Goal: Browse casually: Explore the website without a specific task or goal

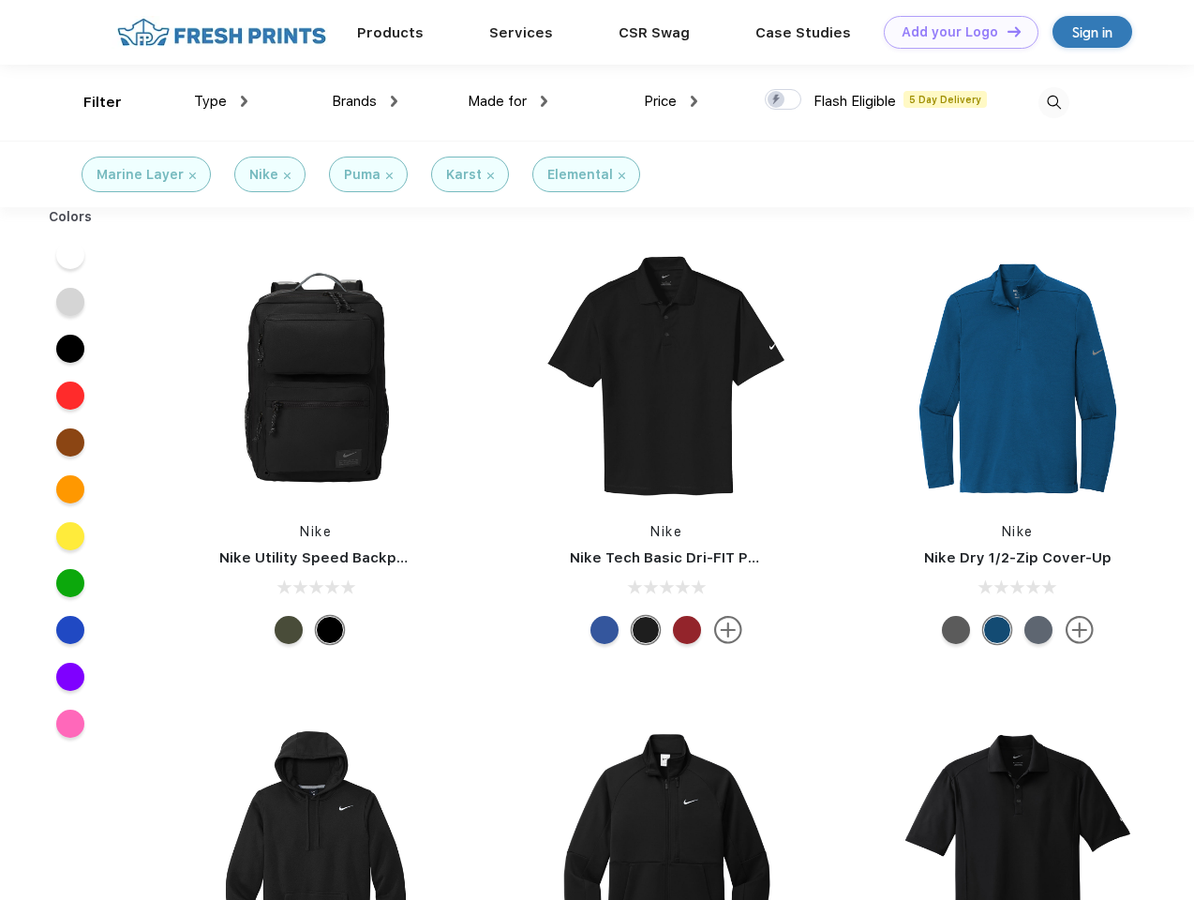
scroll to position [1, 0]
click at [954, 32] on link "Add your Logo Design Tool" at bounding box center [961, 32] width 155 height 33
click at [0, 0] on div "Design Tool" at bounding box center [0, 0] width 0 height 0
click at [1006, 31] on link "Add your Logo Design Tool" at bounding box center [961, 32] width 155 height 33
click at [90, 102] on div "Filter" at bounding box center [102, 103] width 38 height 22
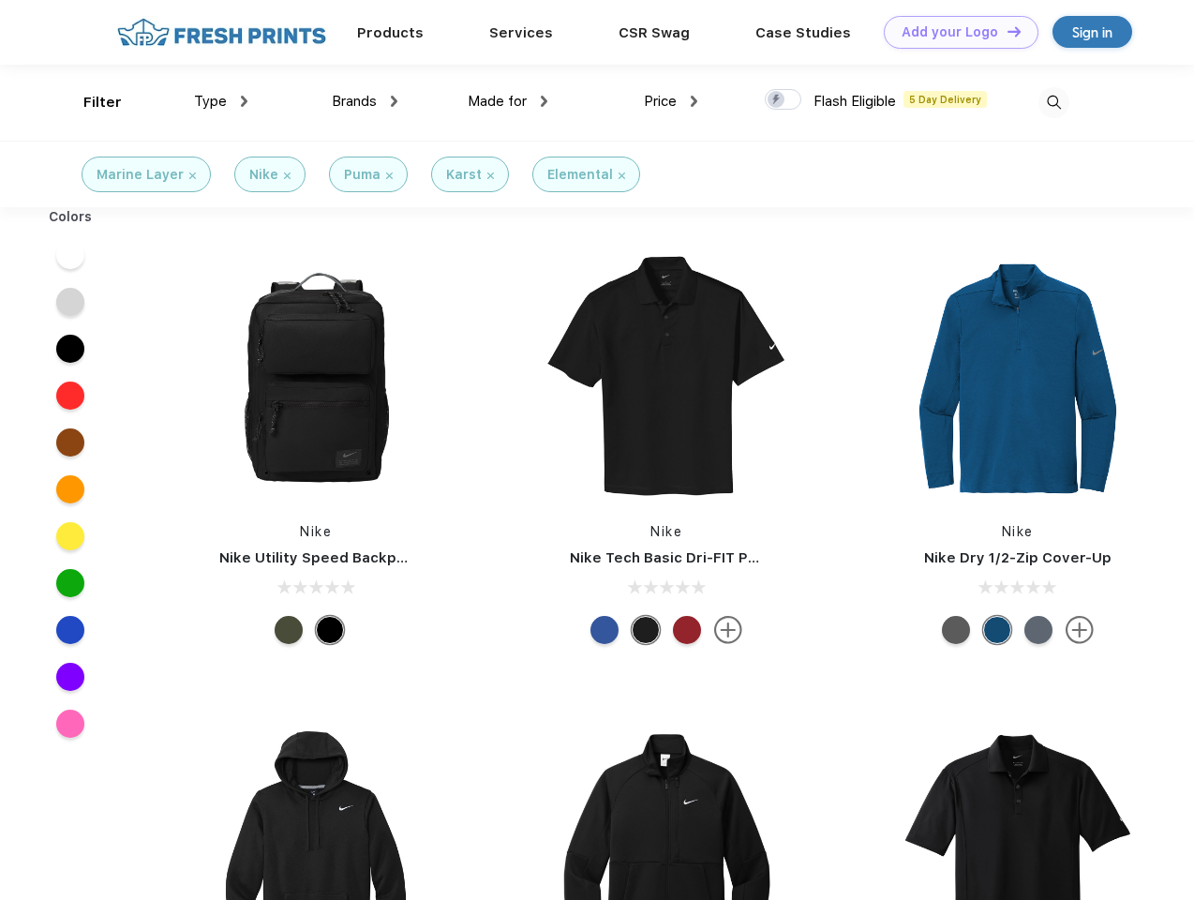
click at [221, 101] on span "Type" at bounding box center [210, 101] width 33 height 17
click at [365, 101] on span "Brands" at bounding box center [354, 101] width 45 height 17
click at [508, 101] on span "Made for" at bounding box center [497, 101] width 59 height 17
click at [671, 101] on span "Price" at bounding box center [660, 101] width 33 height 17
click at [784, 100] on div at bounding box center [783, 99] width 37 height 21
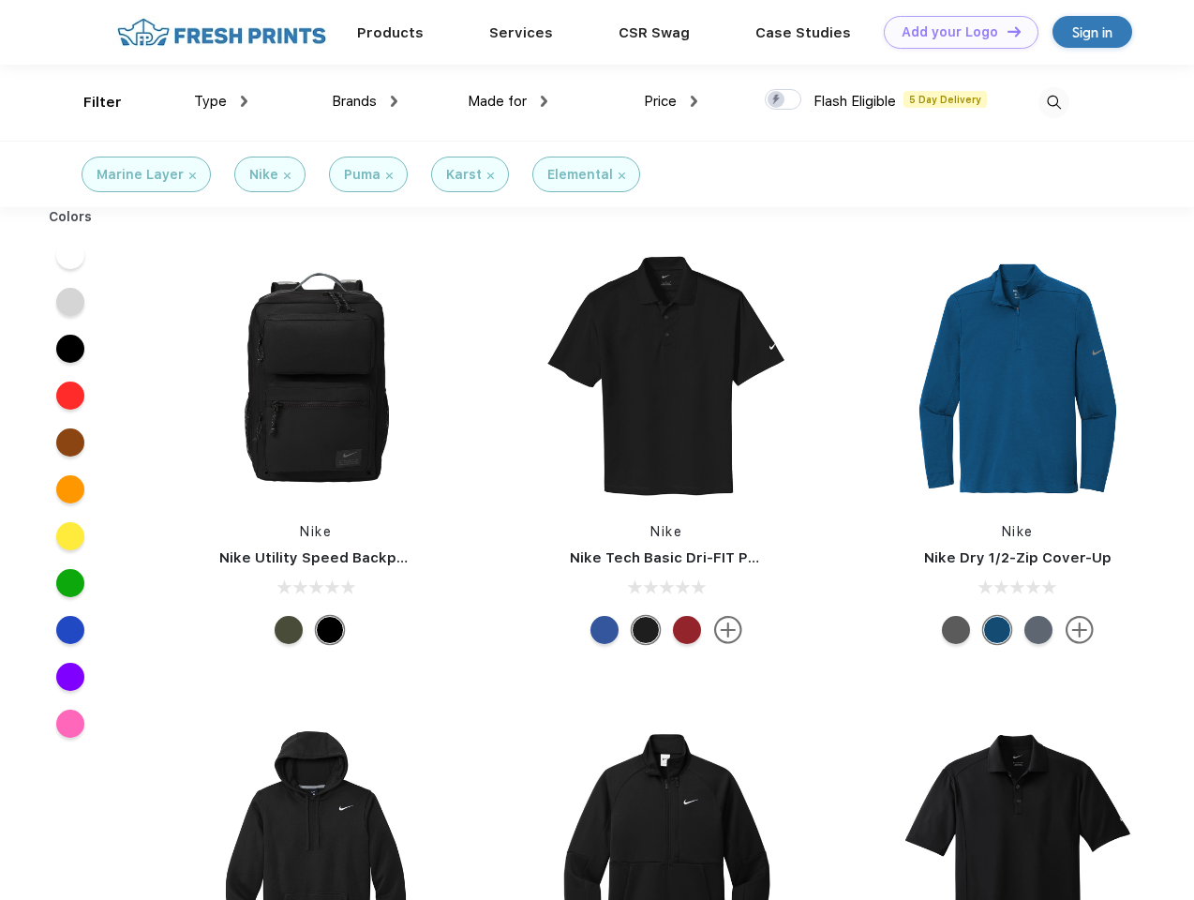
click at [777, 100] on input "checkbox" at bounding box center [771, 94] width 12 height 12
click at [1054, 102] on img at bounding box center [1054, 102] width 31 height 31
